Goal: Task Accomplishment & Management: Complete application form

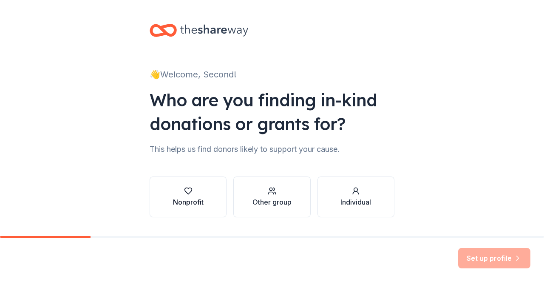
click at [205, 202] on button "Nonprofit" at bounding box center [187, 196] width 77 height 41
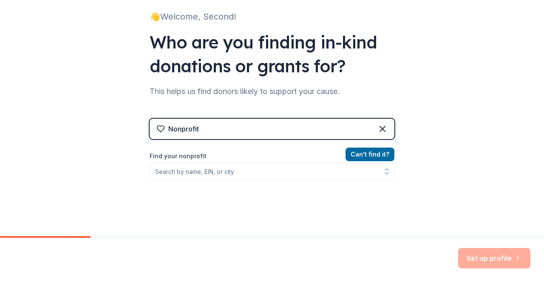
scroll to position [59, 0]
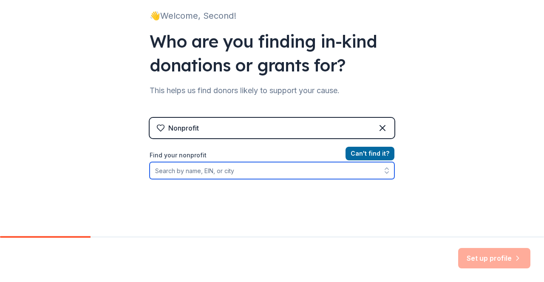
click at [202, 174] on input "Find your nonprofit" at bounding box center [271, 170] width 245 height 17
type input "north branch volunteer"
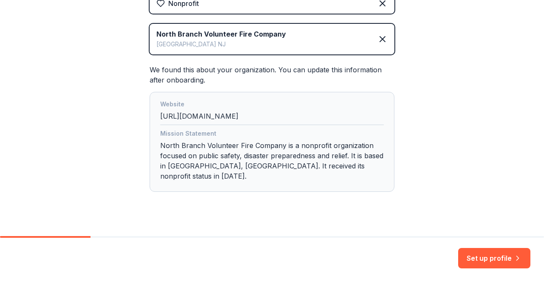
scroll to position [186, 0]
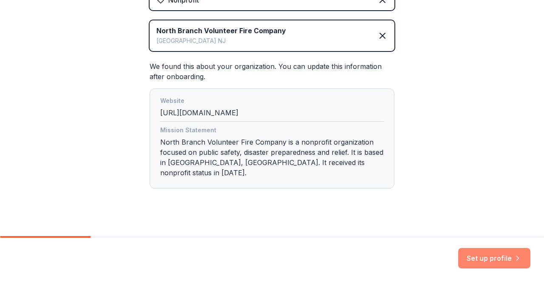
click at [475, 255] on button "Set up profile" at bounding box center [494, 258] width 72 height 20
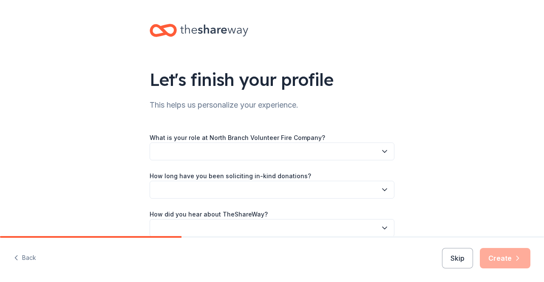
click at [327, 149] on button "button" at bounding box center [271, 151] width 245 height 18
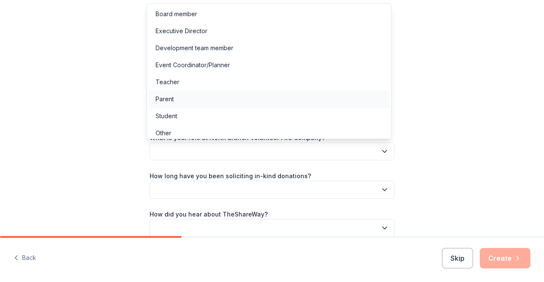
scroll to position [5, 0]
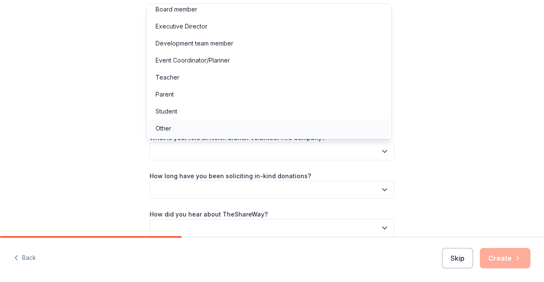
click at [320, 133] on div "Other" at bounding box center [269, 128] width 240 height 17
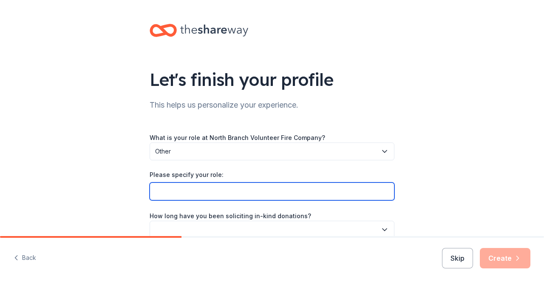
click at [295, 191] on input "Please specify your role:" at bounding box center [271, 191] width 245 height 18
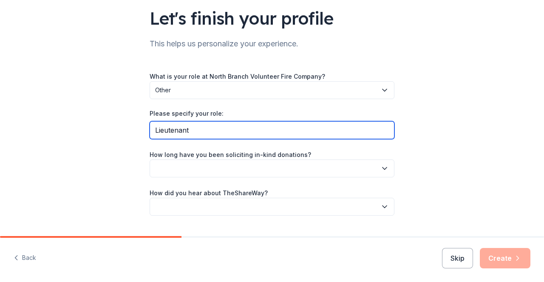
scroll to position [62, 0]
type input "Lieutenant"
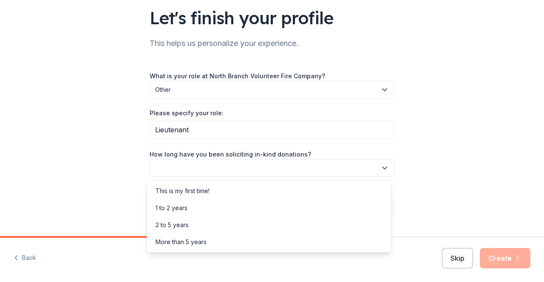
click at [266, 170] on button "button" at bounding box center [271, 168] width 245 height 18
click at [254, 209] on div "1 to 2 years" at bounding box center [269, 207] width 240 height 17
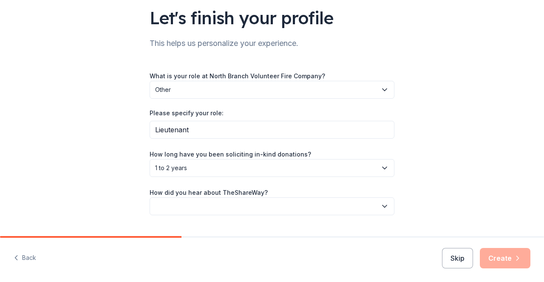
scroll to position [81, 0]
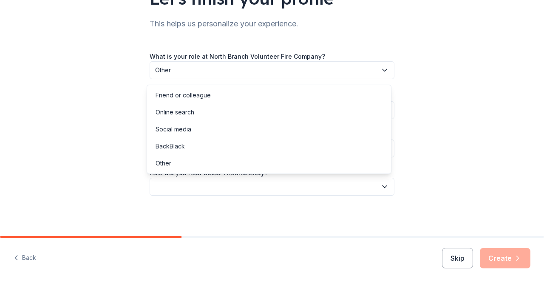
click at [249, 179] on button "button" at bounding box center [271, 187] width 245 height 18
click at [238, 169] on div "Other" at bounding box center [269, 163] width 240 height 17
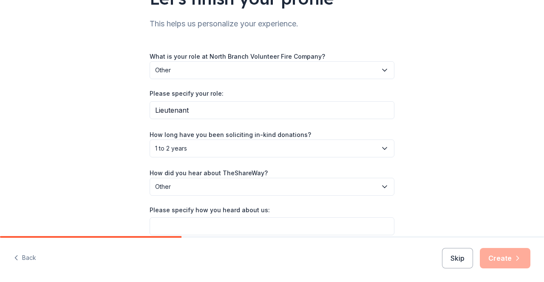
scroll to position [121, 0]
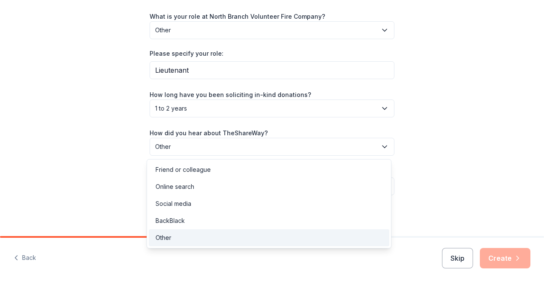
click at [240, 146] on span "Other" at bounding box center [266, 146] width 222 height 10
click at [227, 186] on div "Online search" at bounding box center [269, 186] width 240 height 17
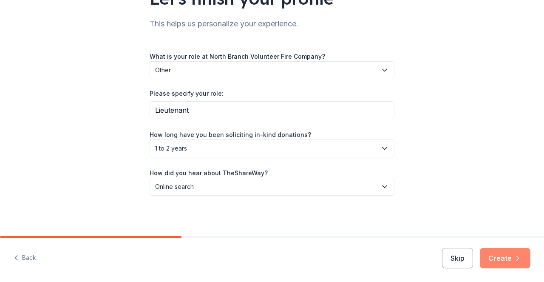
click at [505, 254] on button "Create" at bounding box center [504, 258] width 51 height 20
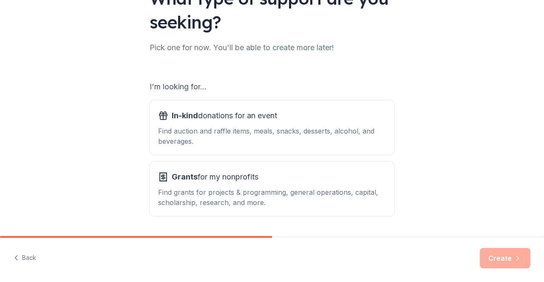
scroll to position [82, 0]
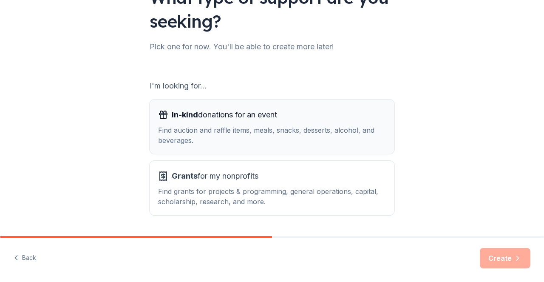
click at [358, 122] on div "In-kind donations for an event Find auction and raffle items, meals, snacks, de…" at bounding box center [272, 126] width 228 height 37
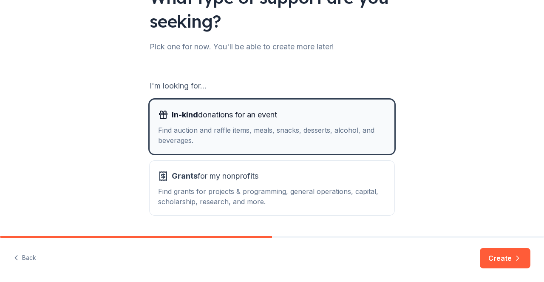
scroll to position [107, 0]
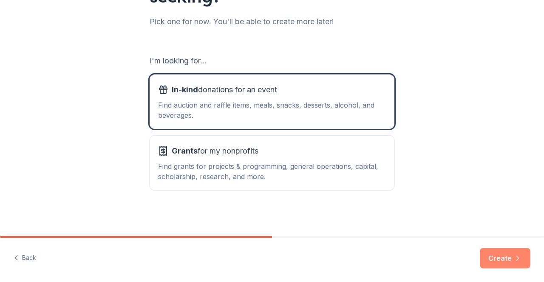
click at [505, 260] on button "Create" at bounding box center [504, 258] width 51 height 20
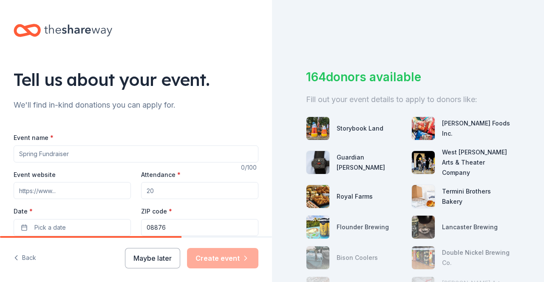
click at [165, 155] on input "Event name *" at bounding box center [136, 153] width 245 height 17
click at [161, 188] on input "Attendance *" at bounding box center [199, 190] width 117 height 17
type input "150"
click at [93, 226] on button "Pick a date" at bounding box center [72, 227] width 117 height 17
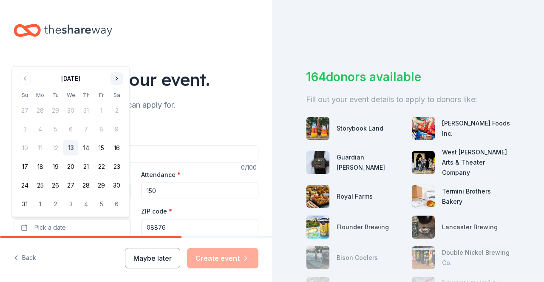
click at [114, 82] on button "Go to next month" at bounding box center [117, 79] width 12 height 12
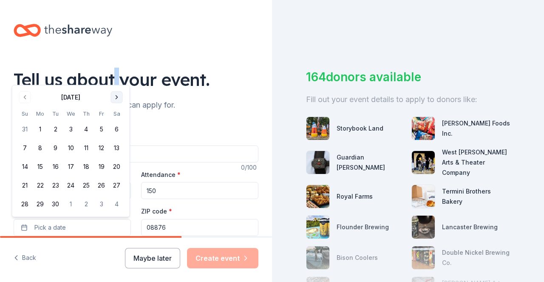
click at [114, 82] on div "Tell us about your event." at bounding box center [136, 80] width 245 height 24
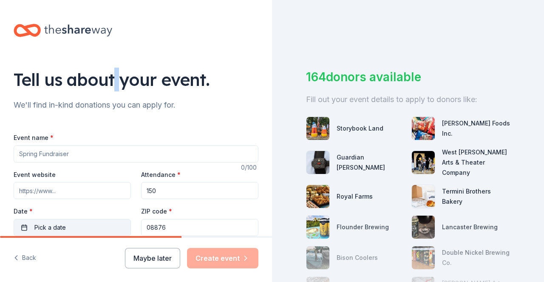
click at [117, 229] on button "Pick a date" at bounding box center [72, 227] width 117 height 17
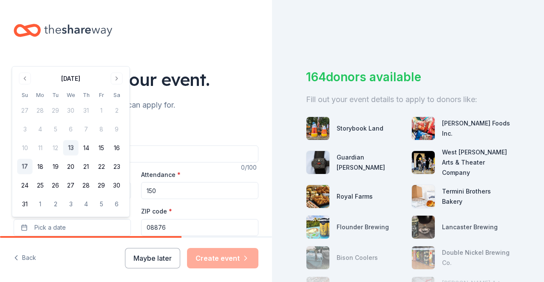
click at [28, 168] on button "17" at bounding box center [24, 166] width 15 height 15
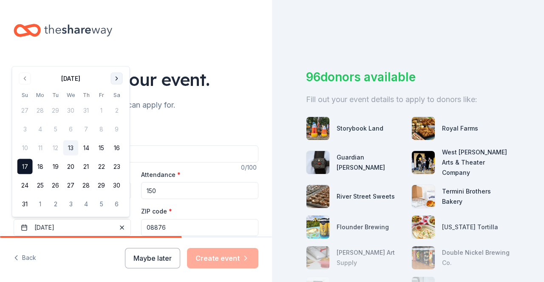
click at [118, 75] on button "Go to next month" at bounding box center [117, 79] width 12 height 12
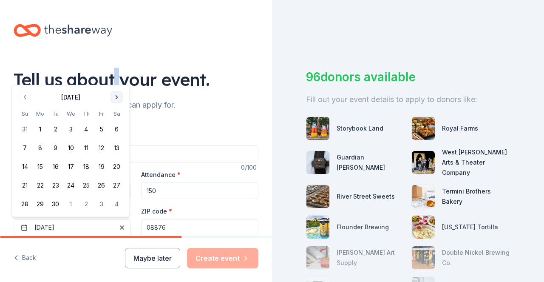
click at [117, 92] on button "Go to next month" at bounding box center [117, 97] width 12 height 12
click at [99, 169] on button "17" at bounding box center [101, 166] width 15 height 15
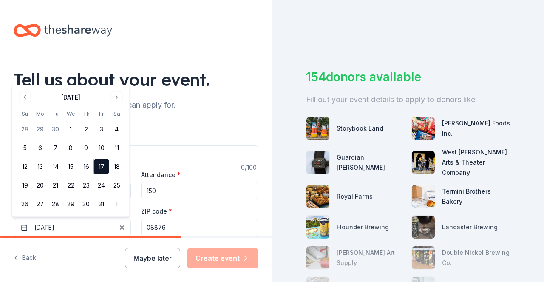
click at [188, 135] on div "Event name *" at bounding box center [136, 147] width 245 height 30
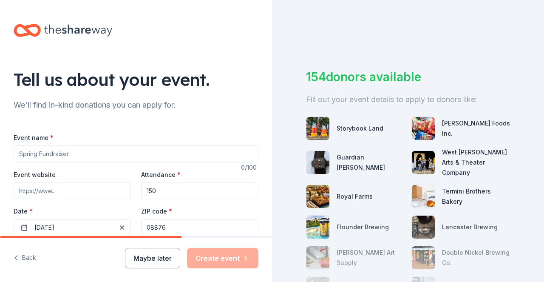
click at [170, 152] on input "Event name *" at bounding box center [136, 153] width 245 height 17
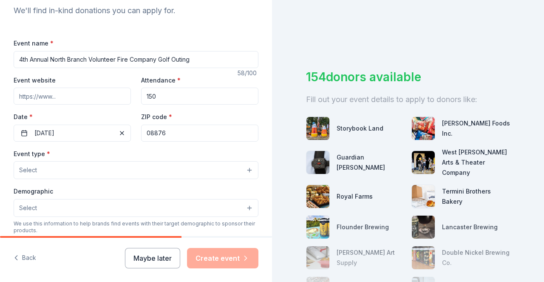
scroll to position [98, 0]
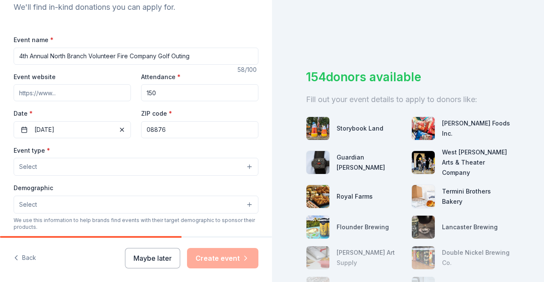
type input "4th Annual North Branch Volunteer Fire Company Golf Outing"
click at [152, 159] on button "Select" at bounding box center [136, 167] width 245 height 18
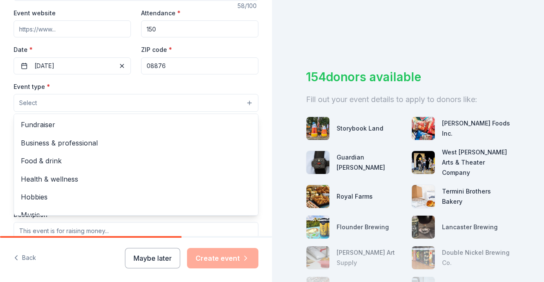
scroll to position [169, 0]
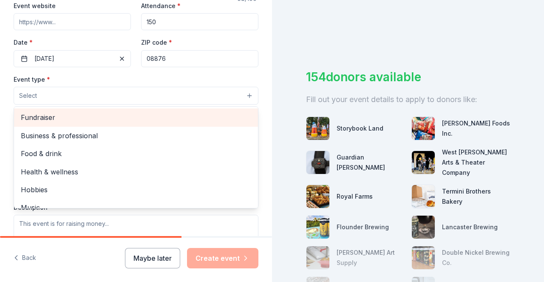
click at [129, 112] on span "Fundraiser" at bounding box center [136, 117] width 230 height 11
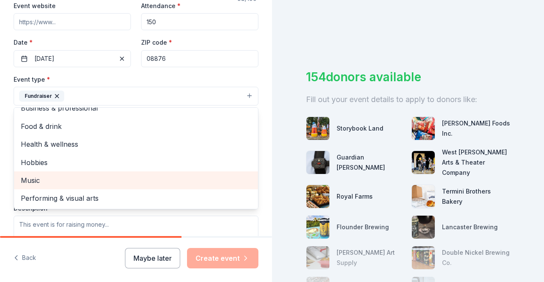
scroll to position [0, 0]
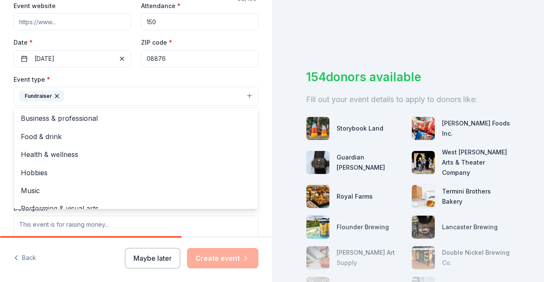
click at [125, 225] on div "Event type * Fundraiser Business & professional Food & drink Health & wellness …" at bounding box center [136, 164] width 245 height 180
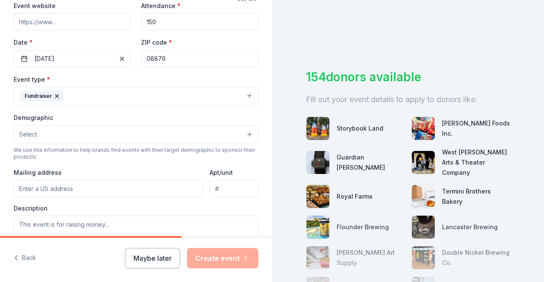
click at [128, 131] on button "Select" at bounding box center [136, 134] width 245 height 18
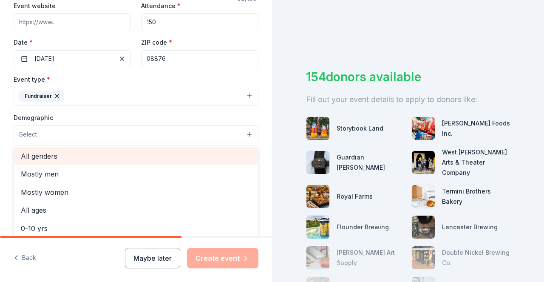
click at [96, 155] on span "All genders" at bounding box center [136, 155] width 230 height 11
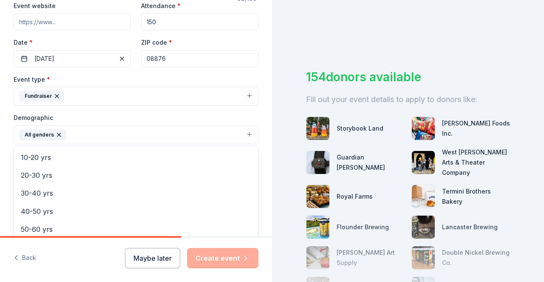
scroll to position [63, 0]
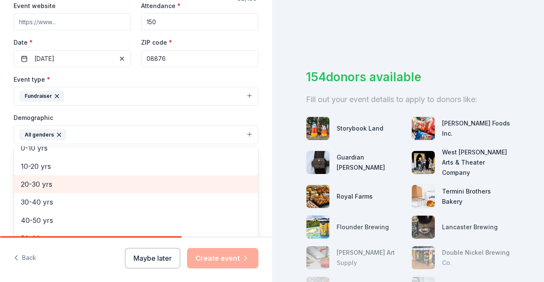
click at [80, 186] on span "20-30 yrs" at bounding box center [136, 183] width 230 height 11
click at [80, 186] on span "30-40 yrs" at bounding box center [136, 183] width 230 height 11
click at [80, 186] on span "40-50 yrs" at bounding box center [136, 183] width 230 height 11
click at [80, 186] on span "50-60 yrs" at bounding box center [136, 183] width 230 height 11
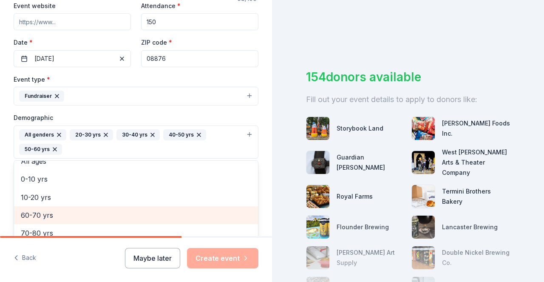
click at [62, 221] on div "60-70 yrs" at bounding box center [136, 215] width 244 height 18
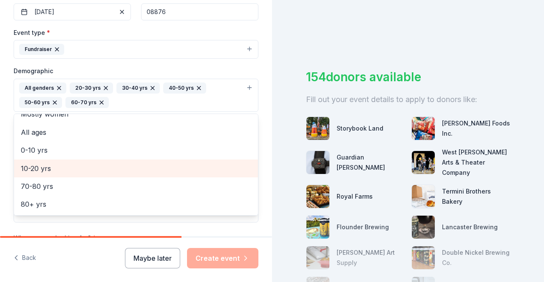
scroll to position [218, 0]
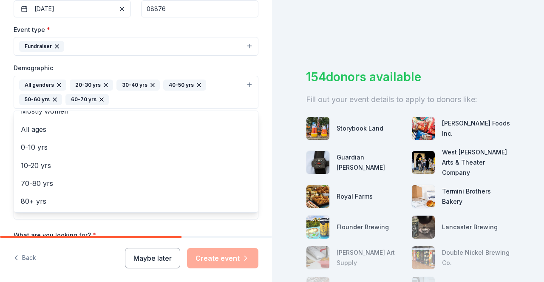
click at [141, 225] on div "Event name * 4th Annual North Branch Volunteer Fire Company Golf Outing 58 /100…" at bounding box center [136, 118] width 245 height 409
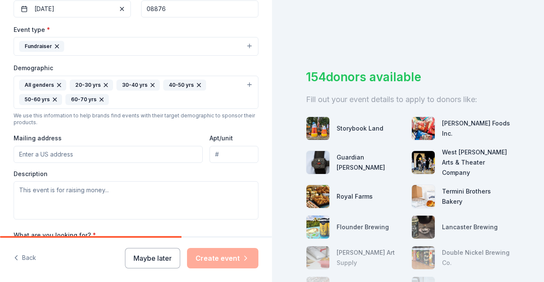
click at [129, 156] on input "Mailing address" at bounding box center [108, 154] width 189 height 17
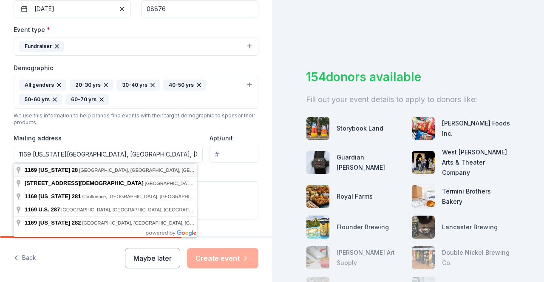
type input "[STREET_ADDRESS][US_STATE]"
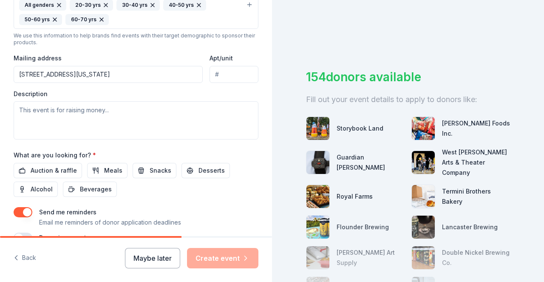
scroll to position [309, 0]
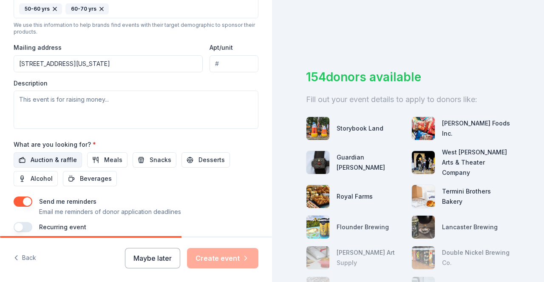
click at [32, 156] on span "Auction & raffle" at bounding box center [54, 160] width 46 height 10
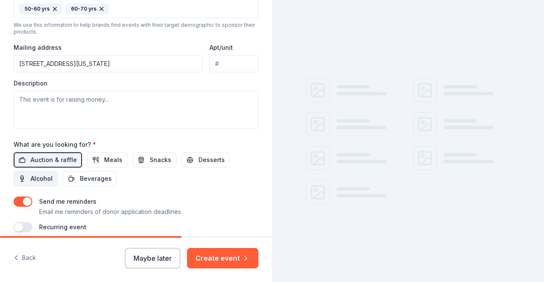
click at [36, 183] on span "Alcohol" at bounding box center [42, 178] width 22 height 10
click at [163, 159] on span "Snacks" at bounding box center [160, 160] width 22 height 10
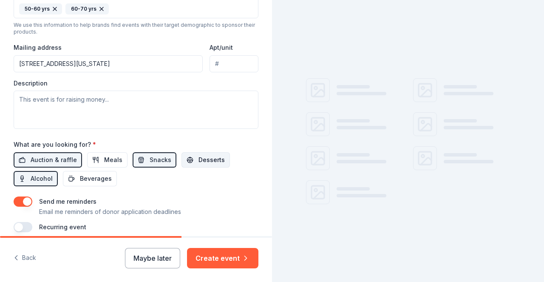
click at [186, 161] on button "Desserts" at bounding box center [205, 159] width 48 height 15
click at [112, 180] on button "Beverages" at bounding box center [90, 178] width 54 height 15
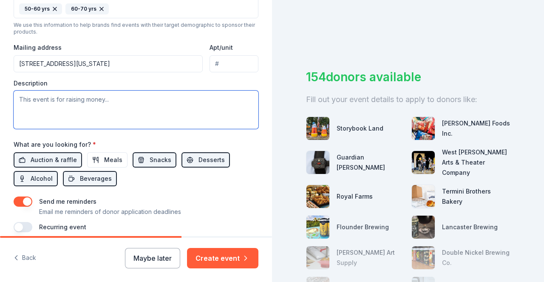
click at [191, 119] on textarea at bounding box center [136, 109] width 245 height 38
paste textarea "On October 17th, North Branch Volunteer Fire Company will be hosting our 4th An…"
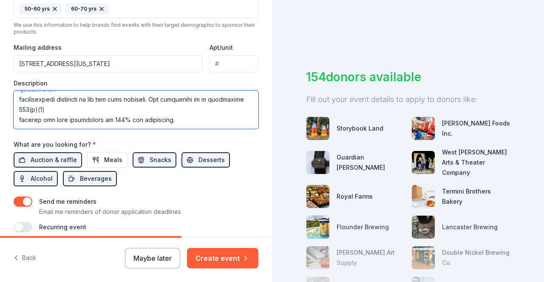
scroll to position [0, 0]
click at [15, 117] on textarea at bounding box center [136, 109] width 245 height 38
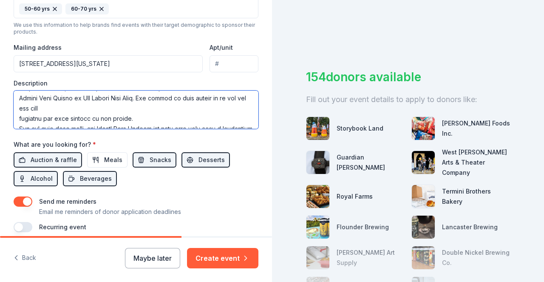
scroll to position [13, 0]
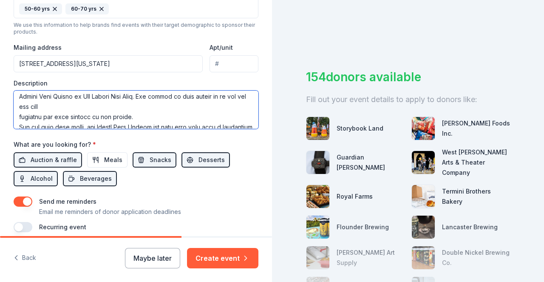
click at [18, 120] on textarea at bounding box center [136, 109] width 245 height 38
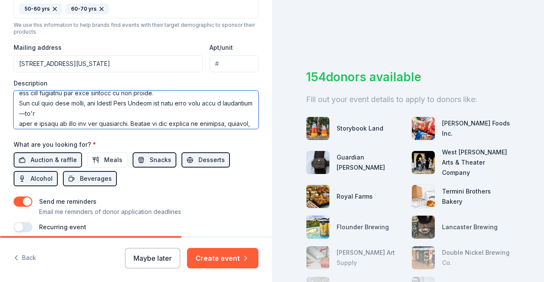
scroll to position [28, 0]
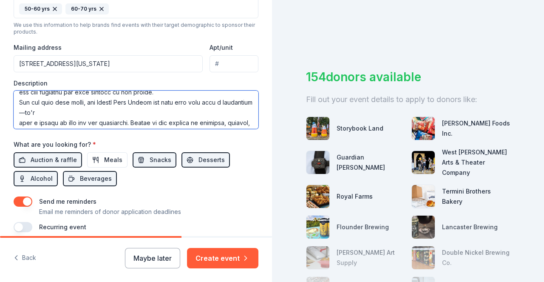
click at [18, 124] on textarea at bounding box center [136, 109] width 245 height 38
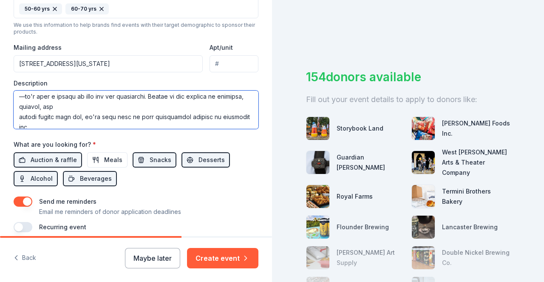
scroll to position [45, 0]
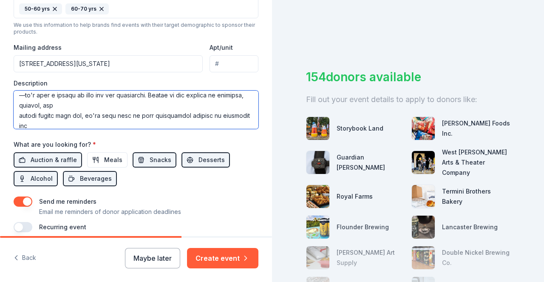
click at [17, 120] on textarea at bounding box center [136, 109] width 245 height 38
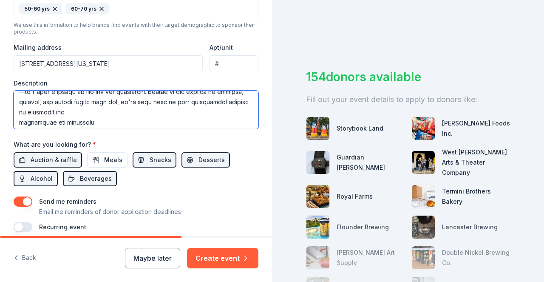
scroll to position [54, 0]
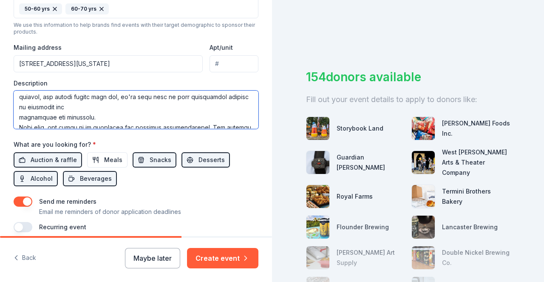
click at [15, 118] on textarea at bounding box center [136, 109] width 245 height 38
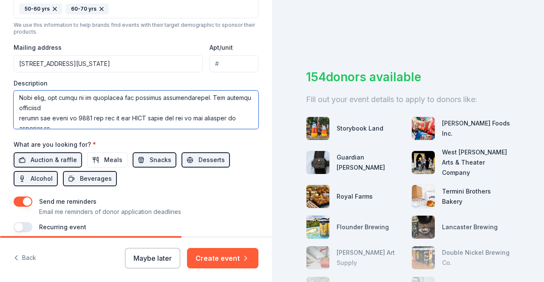
scroll to position [74, 0]
click at [18, 120] on textarea at bounding box center [136, 109] width 245 height 38
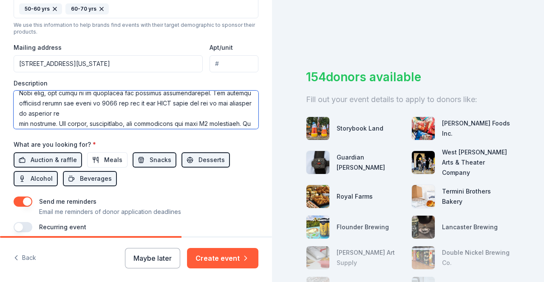
scroll to position [84, 0]
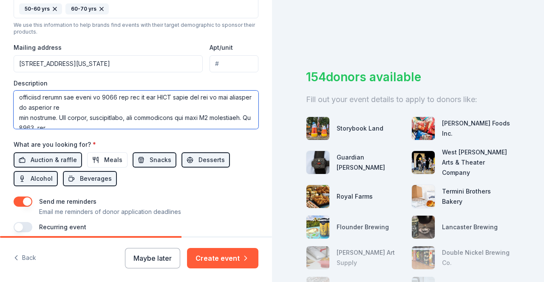
click at [19, 115] on textarea at bounding box center [136, 109] width 245 height 38
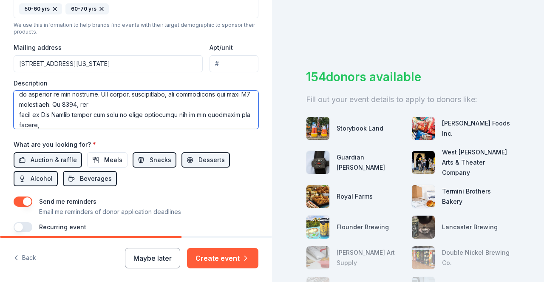
scroll to position [103, 0]
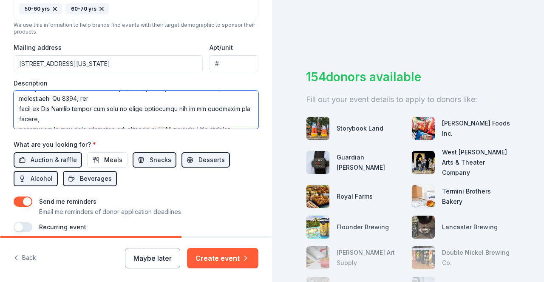
click at [18, 109] on textarea at bounding box center [136, 109] width 245 height 38
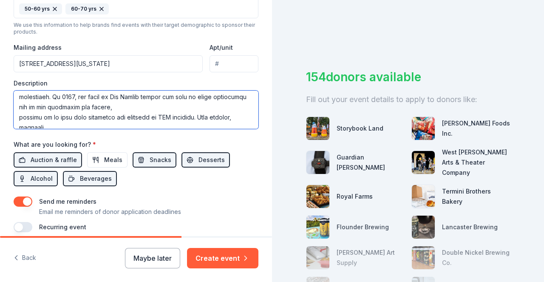
scroll to position [108, 0]
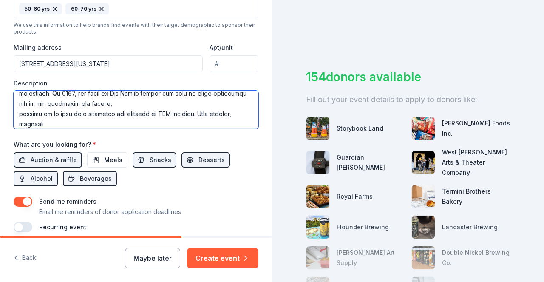
click at [19, 116] on textarea at bounding box center [136, 109] width 245 height 38
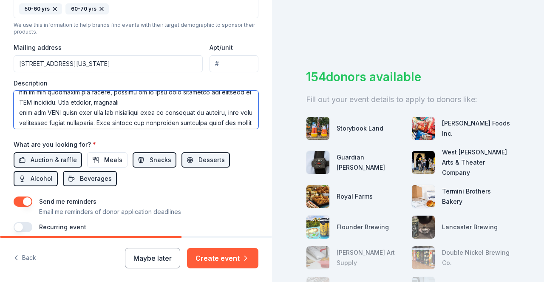
scroll to position [123, 0]
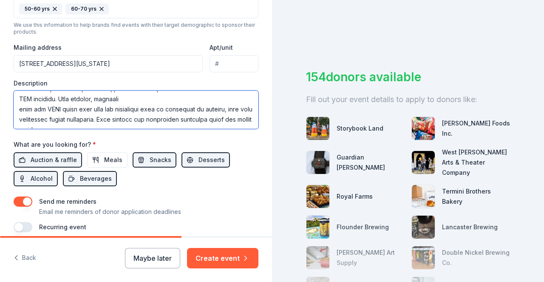
click at [18, 111] on textarea at bounding box center [136, 109] width 245 height 38
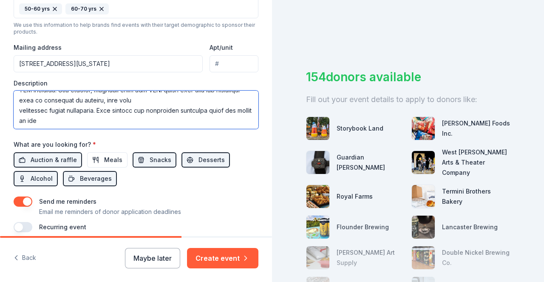
scroll to position [132, 0]
click at [19, 113] on textarea at bounding box center [136, 109] width 245 height 38
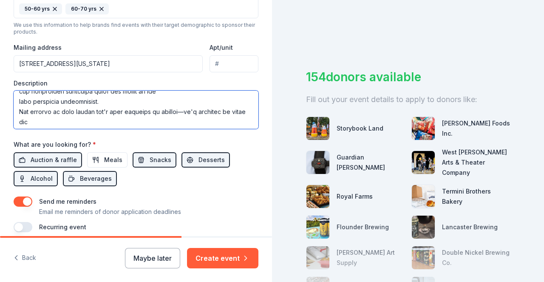
scroll to position [156, 0]
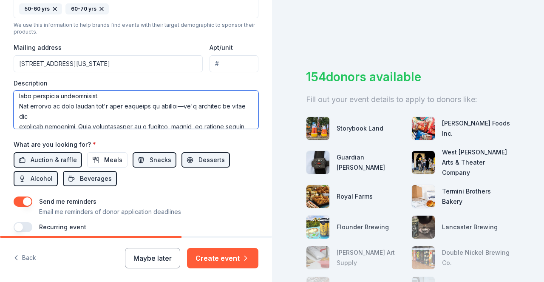
click at [17, 107] on textarea at bounding box center [136, 109] width 245 height 38
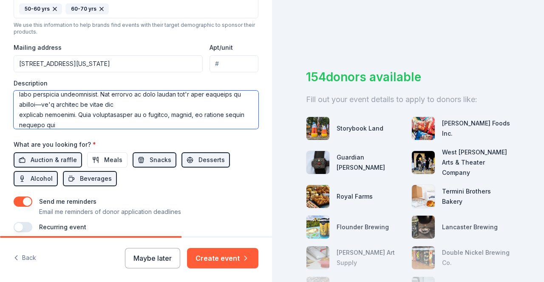
scroll to position [161, 0]
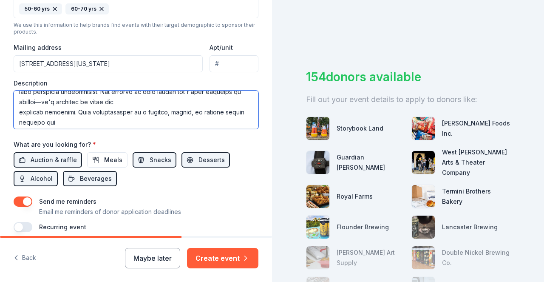
click at [20, 111] on textarea at bounding box center [136, 109] width 245 height 38
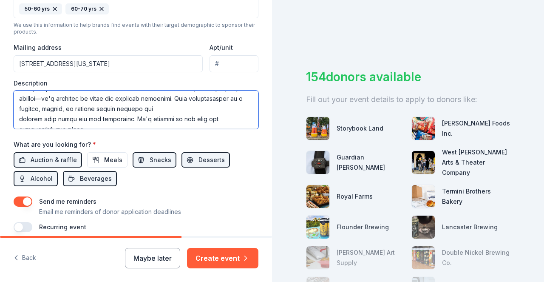
scroll to position [164, 0]
click at [18, 119] on textarea at bounding box center [136, 109] width 245 height 38
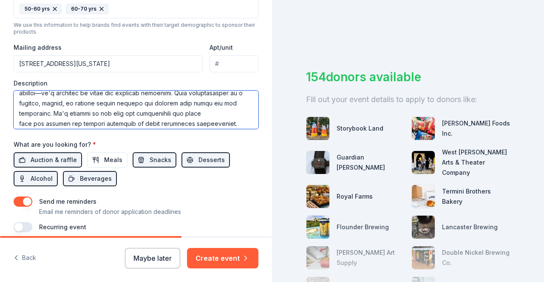
scroll to position [171, 0]
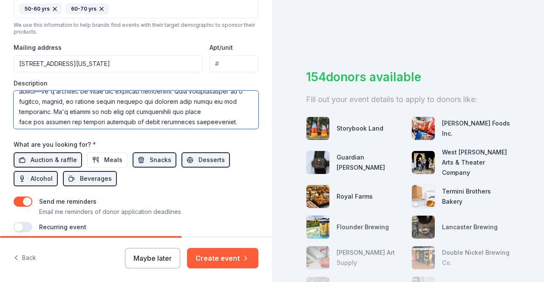
click at [19, 121] on textarea at bounding box center [136, 109] width 245 height 38
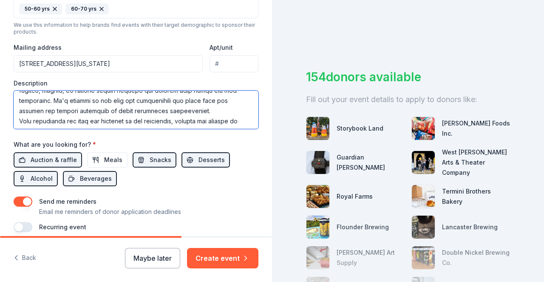
scroll to position [185, 0]
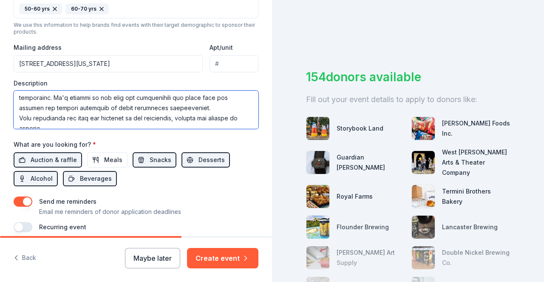
click at [17, 118] on textarea at bounding box center [136, 109] width 245 height 38
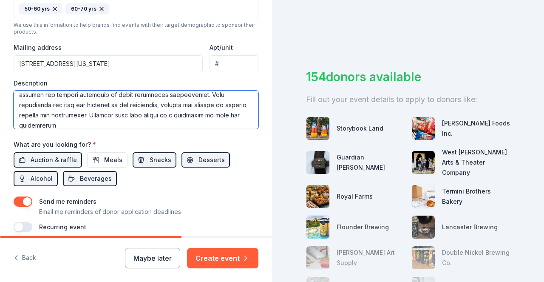
scroll to position [200, 0]
click at [15, 113] on textarea at bounding box center [136, 109] width 245 height 38
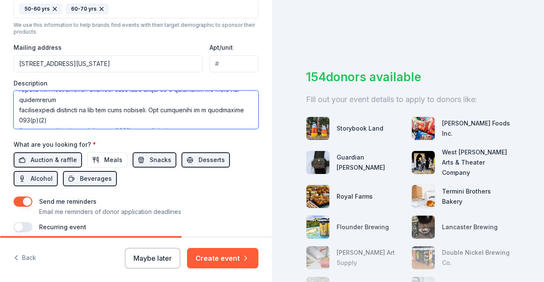
scroll to position [224, 0]
click at [20, 119] on textarea at bounding box center [136, 109] width 245 height 38
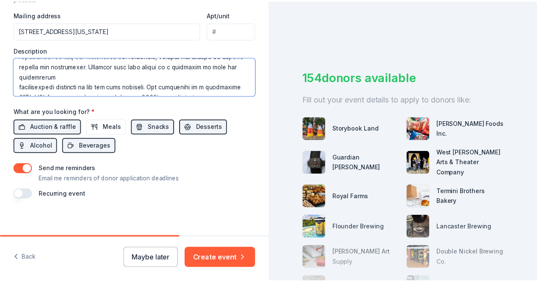
scroll to position [346, 0]
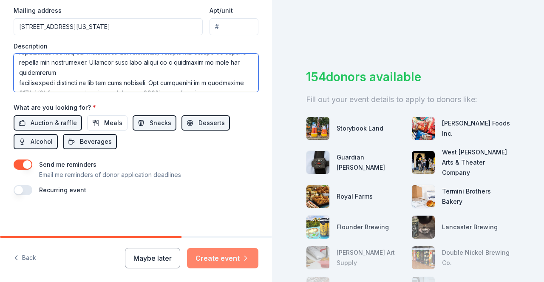
type textarea "On October 17th, North Branch Volunteer Fire Company will be hosting our 4th An…"
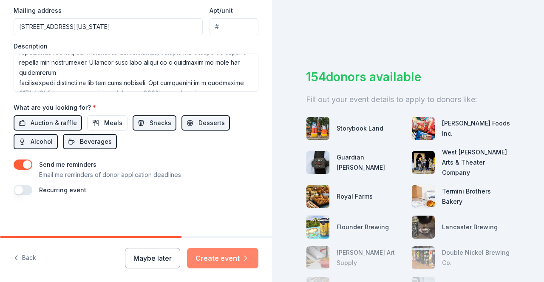
click at [233, 257] on button "Create event" at bounding box center [222, 258] width 71 height 20
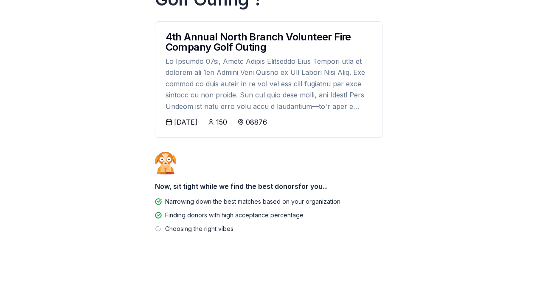
scroll to position [146, 0]
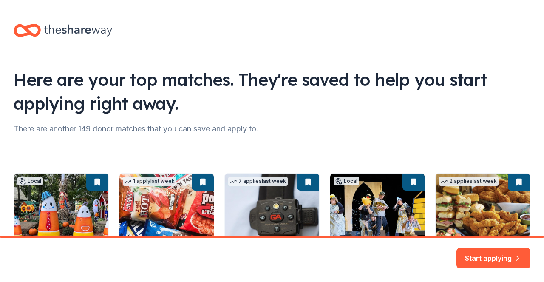
click at [254, 152] on div "Local 35 days left Online app Storybook Land New Admission ticket(s) 1 apply la…" at bounding box center [272, 229] width 516 height 174
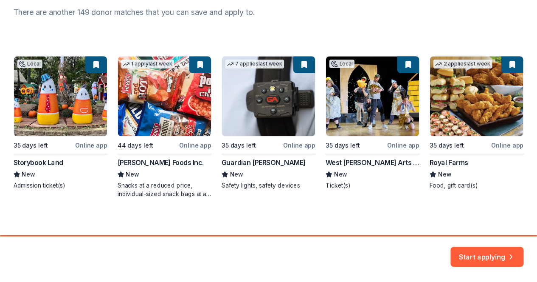
scroll to position [121, 0]
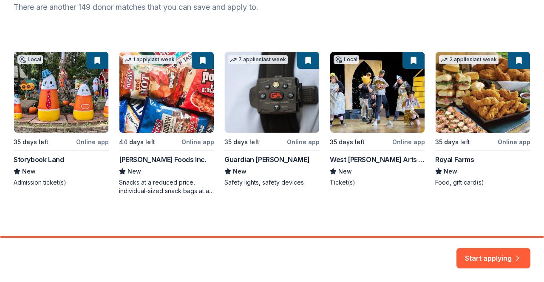
click at [257, 85] on div "Local 35 days left Online app Storybook Land New Admission ticket(s) 1 apply la…" at bounding box center [272, 123] width 516 height 144
click at [470, 249] on button "Start applying" at bounding box center [493, 253] width 74 height 20
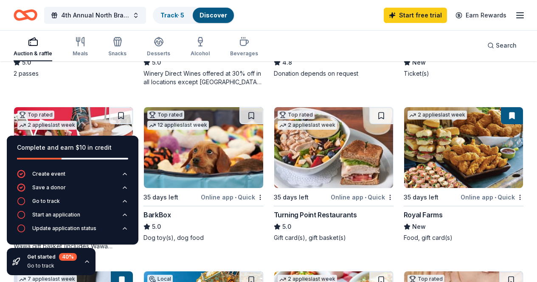
scroll to position [209, 0]
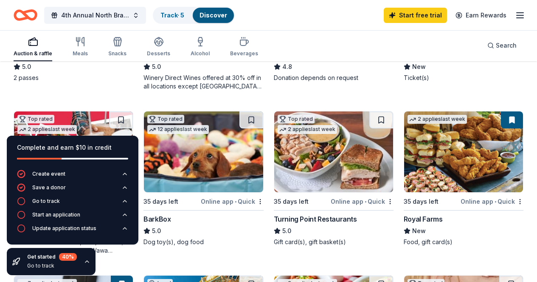
click at [86, 258] on icon "button" at bounding box center [87, 261] width 7 height 7
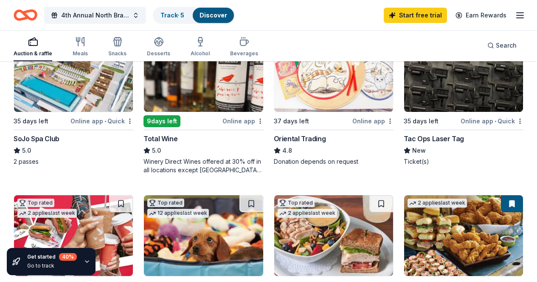
scroll to position [118, 0]
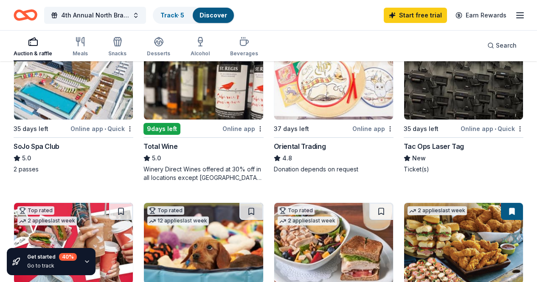
click at [144, 101] on img at bounding box center [203, 79] width 119 height 81
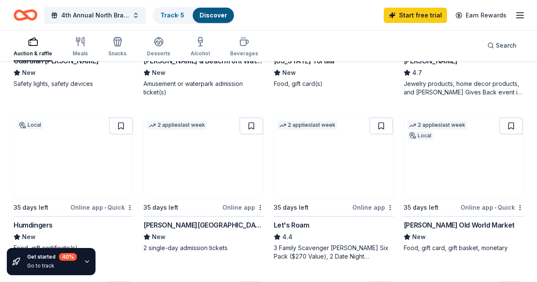
scroll to position [371, 0]
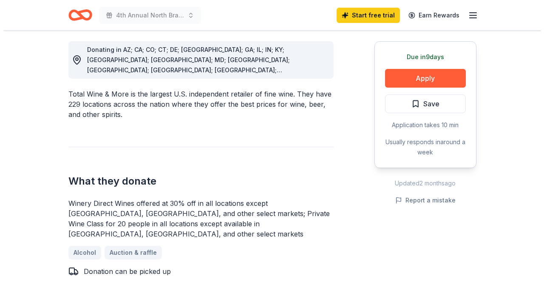
scroll to position [241, 0]
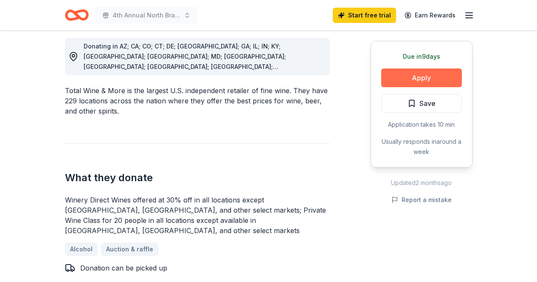
click at [431, 79] on button "Apply" at bounding box center [421, 77] width 81 height 19
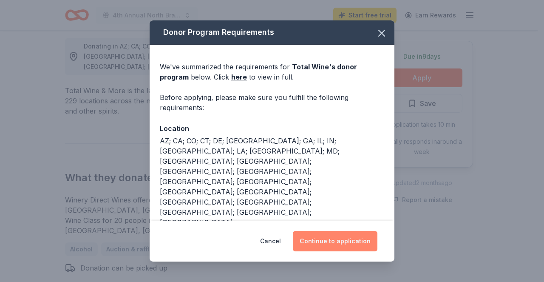
click at [319, 241] on button "Continue to application" at bounding box center [335, 241] width 85 height 20
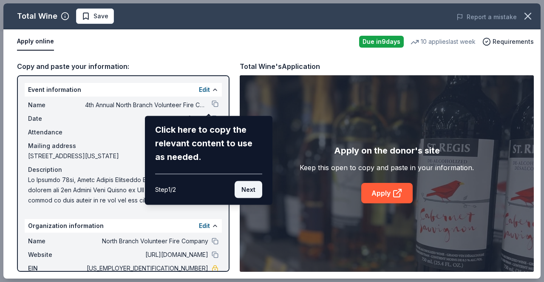
click at [250, 188] on button "Next" at bounding box center [248, 189] width 28 height 17
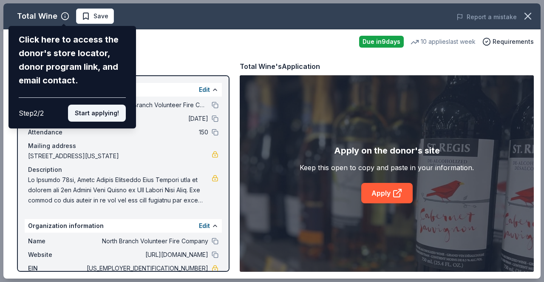
click at [83, 116] on button "Start applying!" at bounding box center [97, 112] width 58 height 17
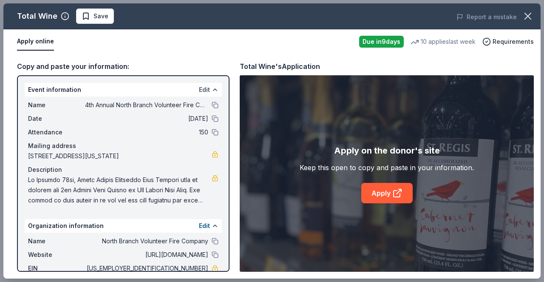
click at [199, 91] on button "Edit" at bounding box center [204, 90] width 11 height 10
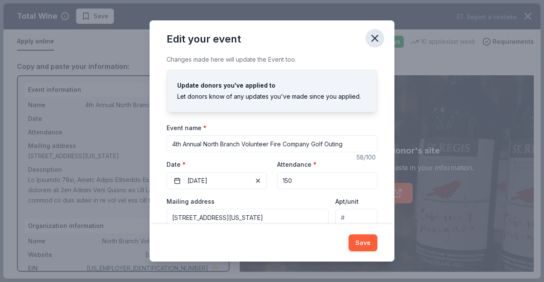
click at [372, 37] on icon "button" at bounding box center [375, 38] width 12 height 12
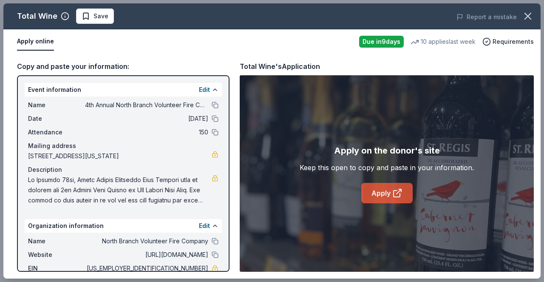
click at [378, 186] on link "Apply" at bounding box center [386, 193] width 51 height 20
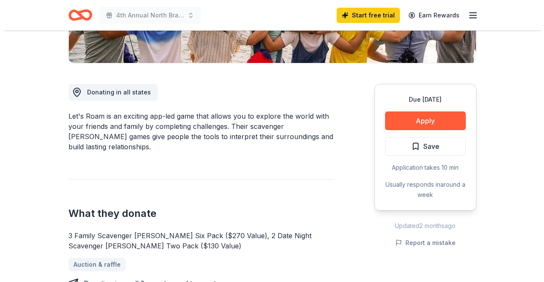
scroll to position [200, 0]
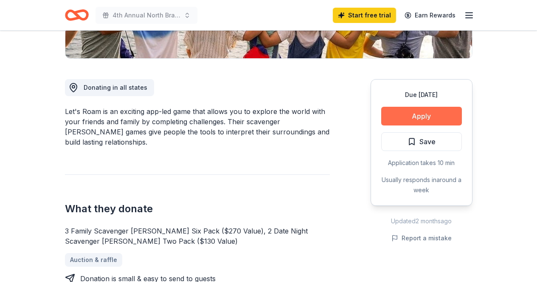
click at [423, 119] on button "Apply" at bounding box center [421, 116] width 81 height 19
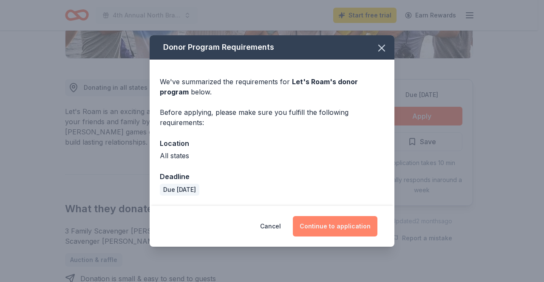
click at [340, 222] on button "Continue to application" at bounding box center [335, 226] width 85 height 20
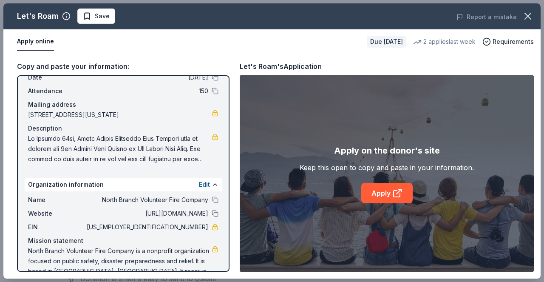
scroll to position [57, 0]
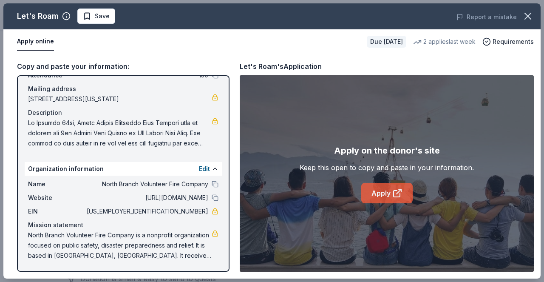
click at [404, 195] on link "Apply" at bounding box center [386, 193] width 51 height 20
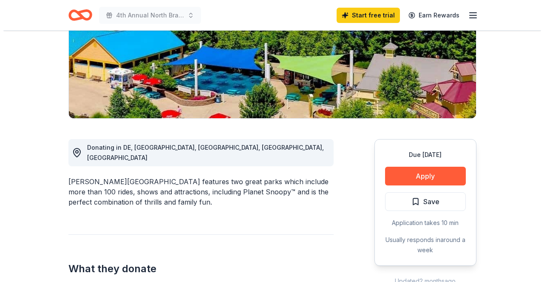
scroll to position [143, 0]
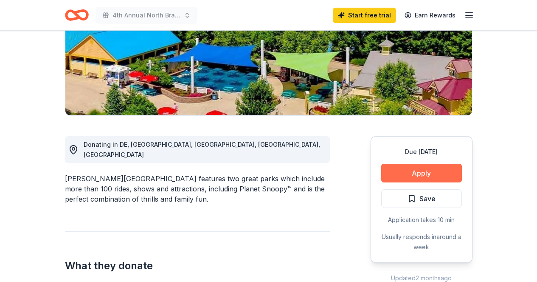
click at [394, 173] on button "Apply" at bounding box center [421, 173] width 81 height 19
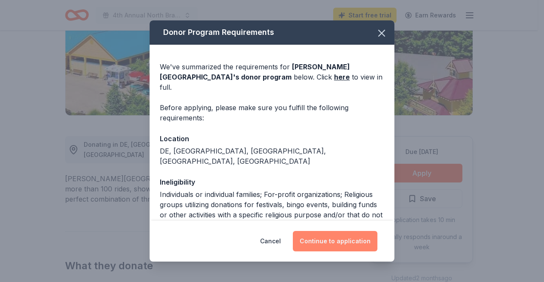
click at [336, 241] on button "Continue to application" at bounding box center [335, 241] width 85 height 20
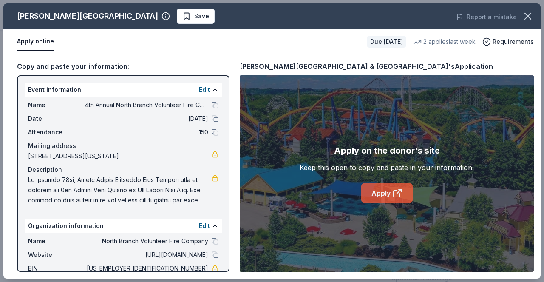
click at [373, 201] on link "Apply" at bounding box center [386, 193] width 51 height 20
